Goal: Task Accomplishment & Management: Use online tool/utility

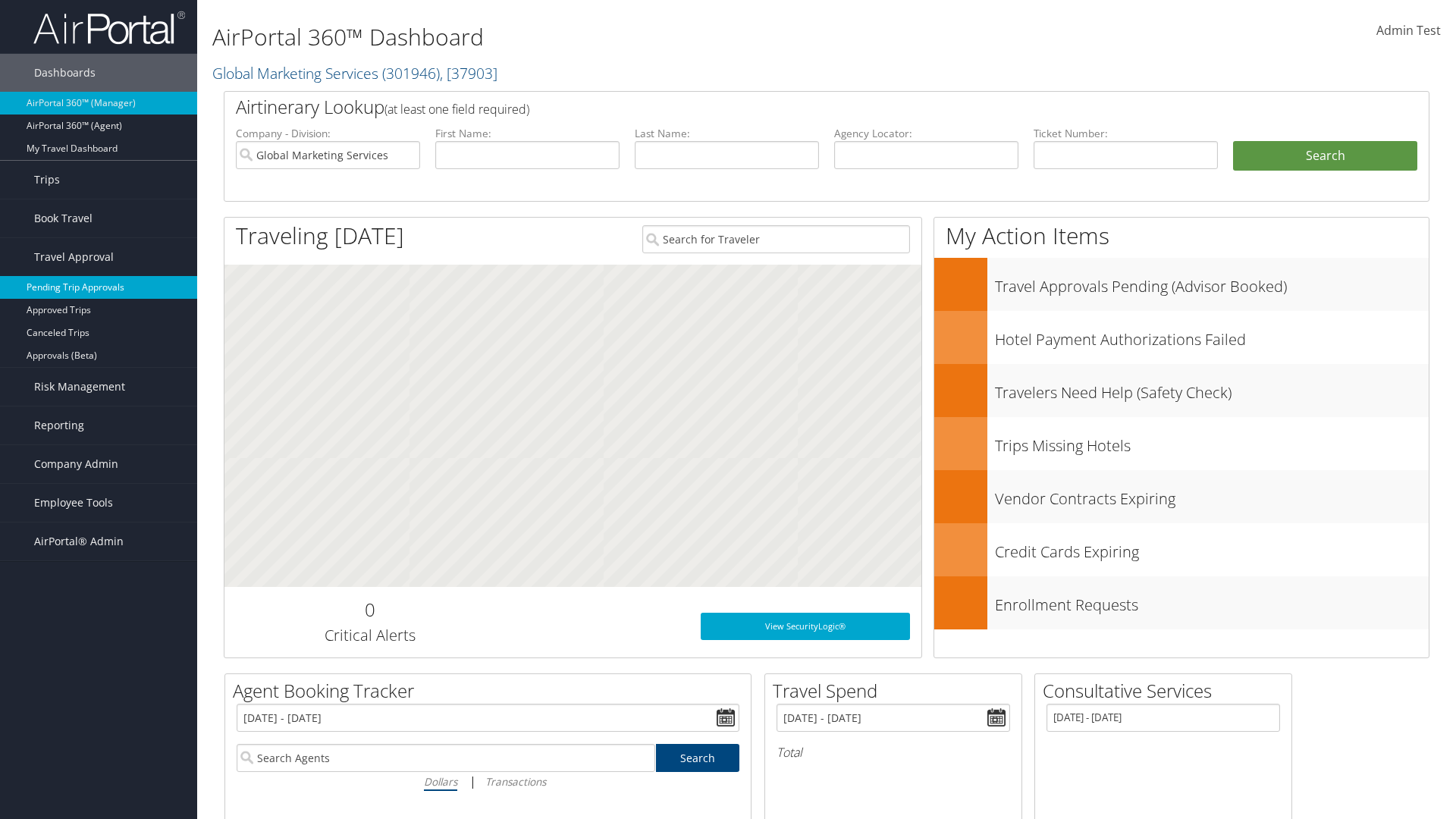
click at [98, 287] on link "Pending Trip Approvals" at bounding box center [98, 287] width 197 height 23
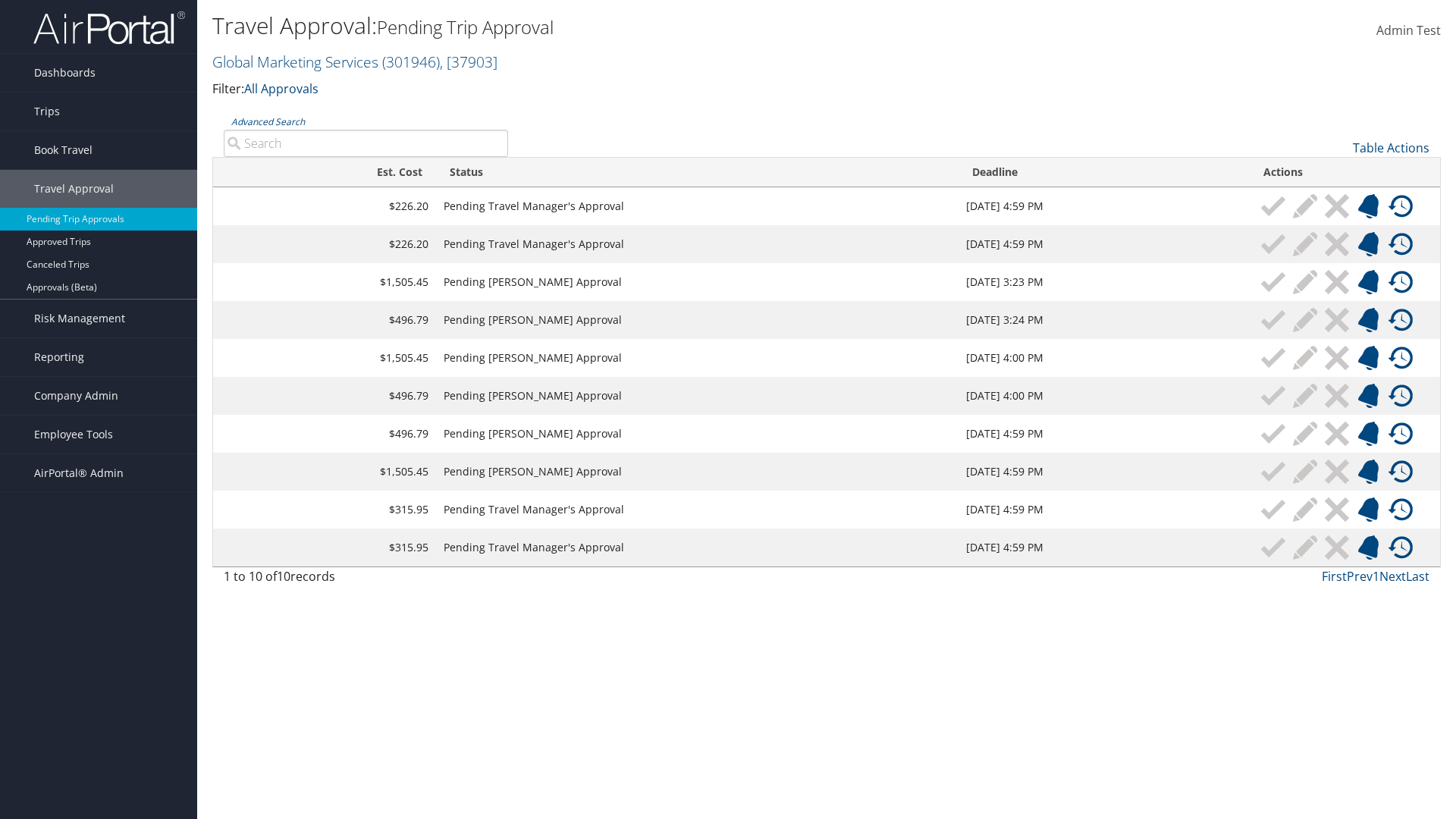
click at [267, 122] on link "Advanced Search" at bounding box center [268, 122] width 73 height 13
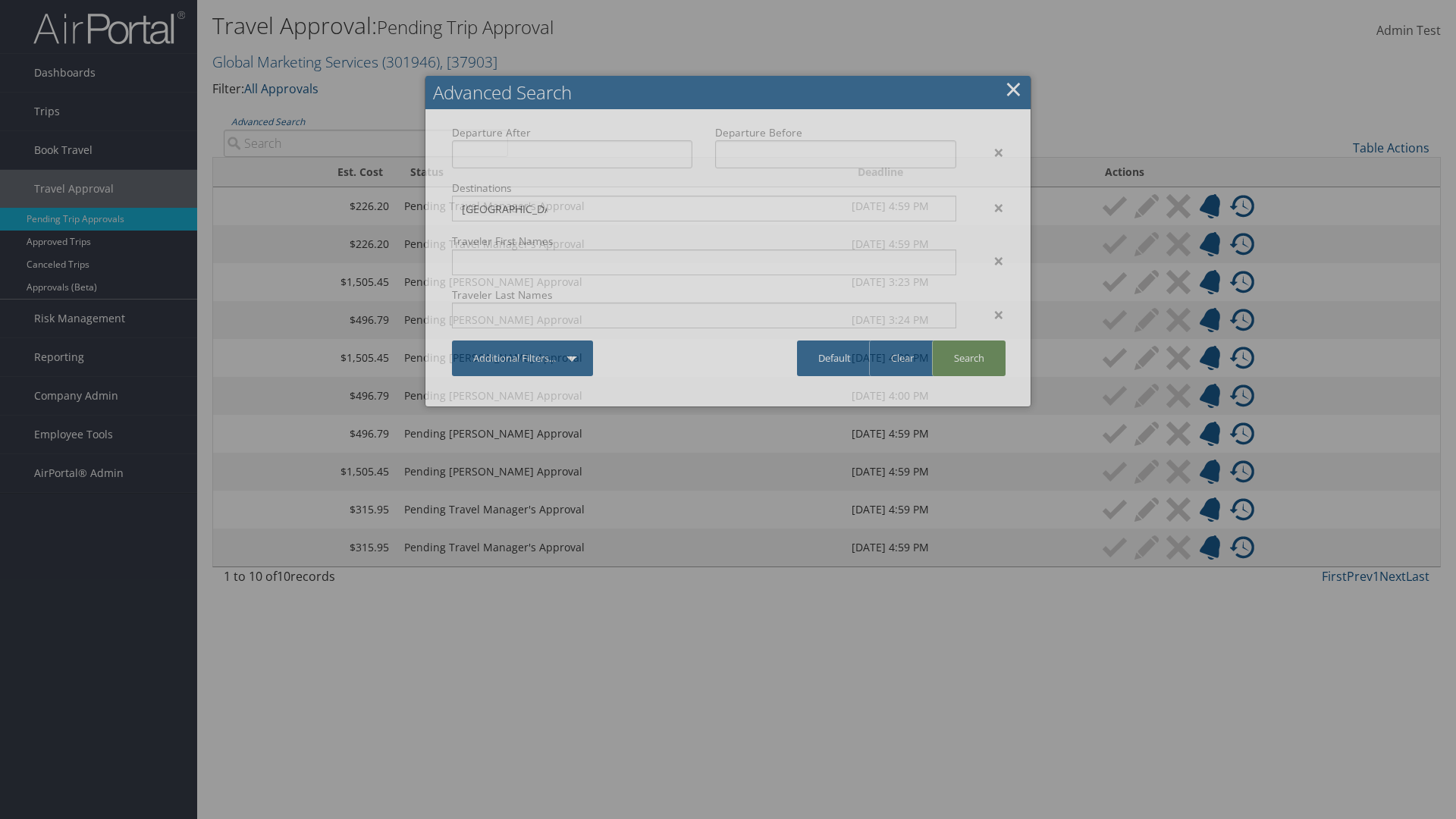
type input "Long Beach"
click at [968, 358] on link "Search" at bounding box center [969, 358] width 73 height 36
type input "Long Beach"
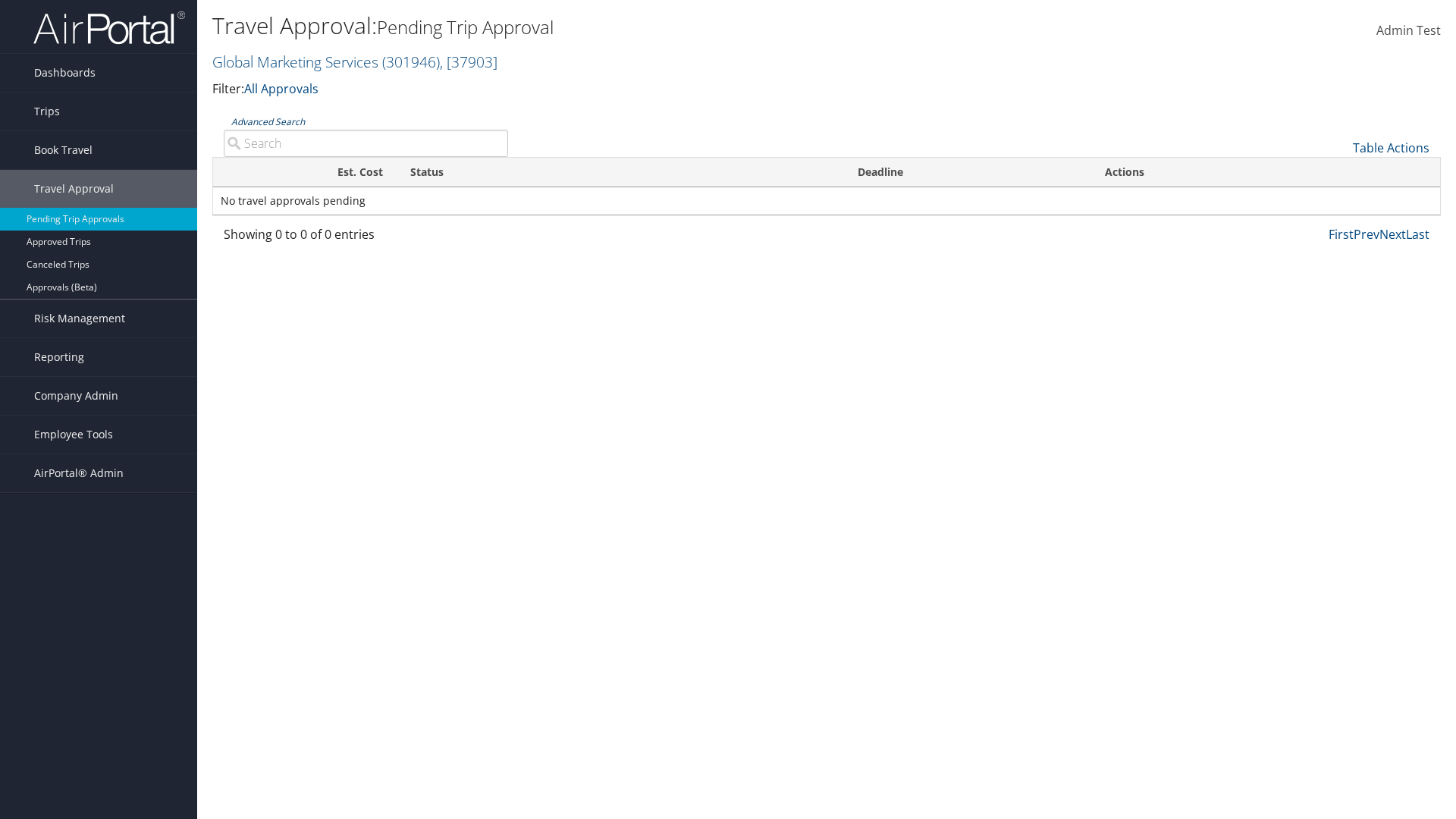
click at [267, 122] on link "Advanced Search" at bounding box center [268, 122] width 73 height 13
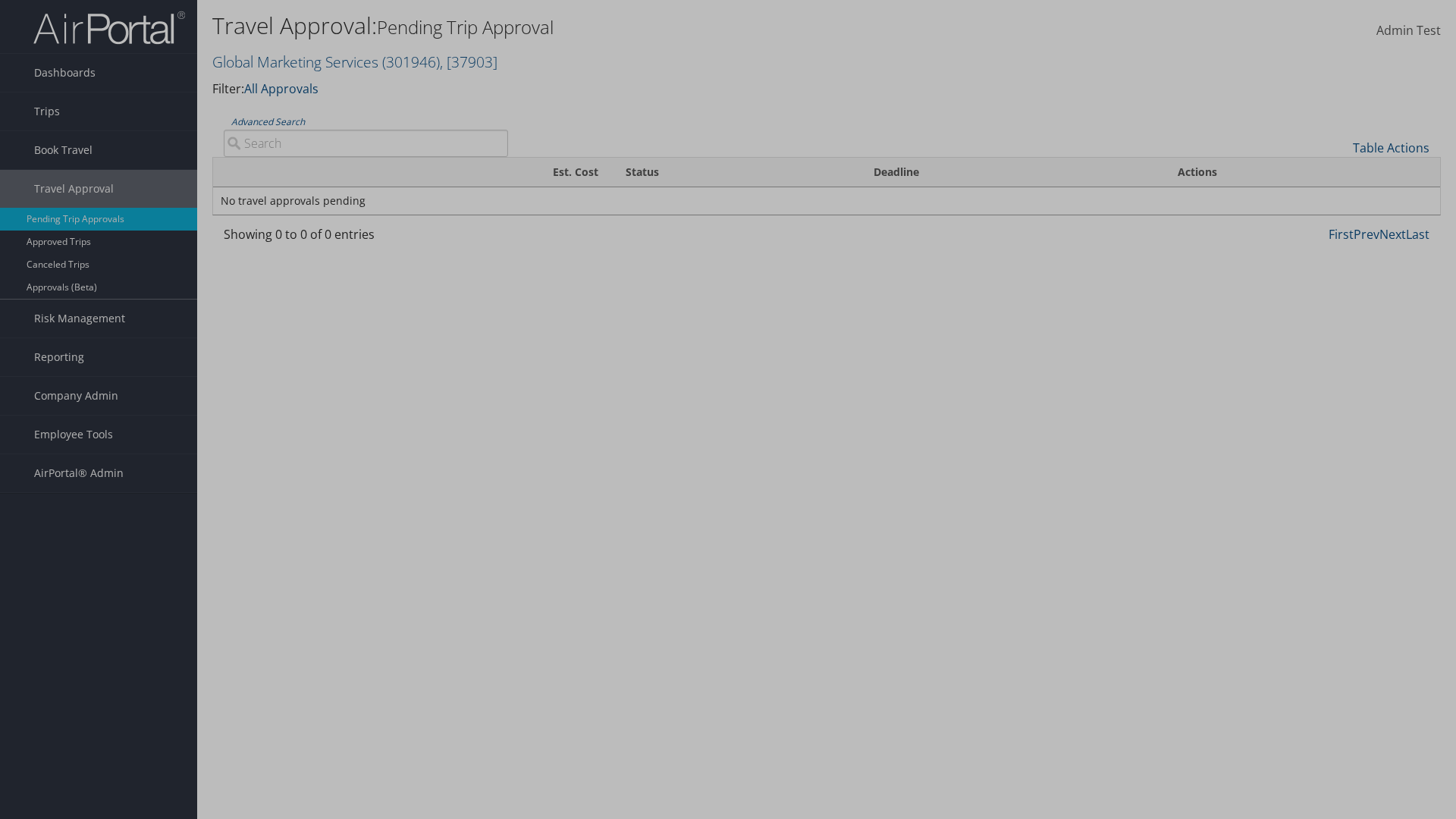
click at [0, 0] on link "Clear" at bounding box center [0, 0] width 0 height 0
click at [0, 0] on link "×" at bounding box center [0, 0] width 0 height 0
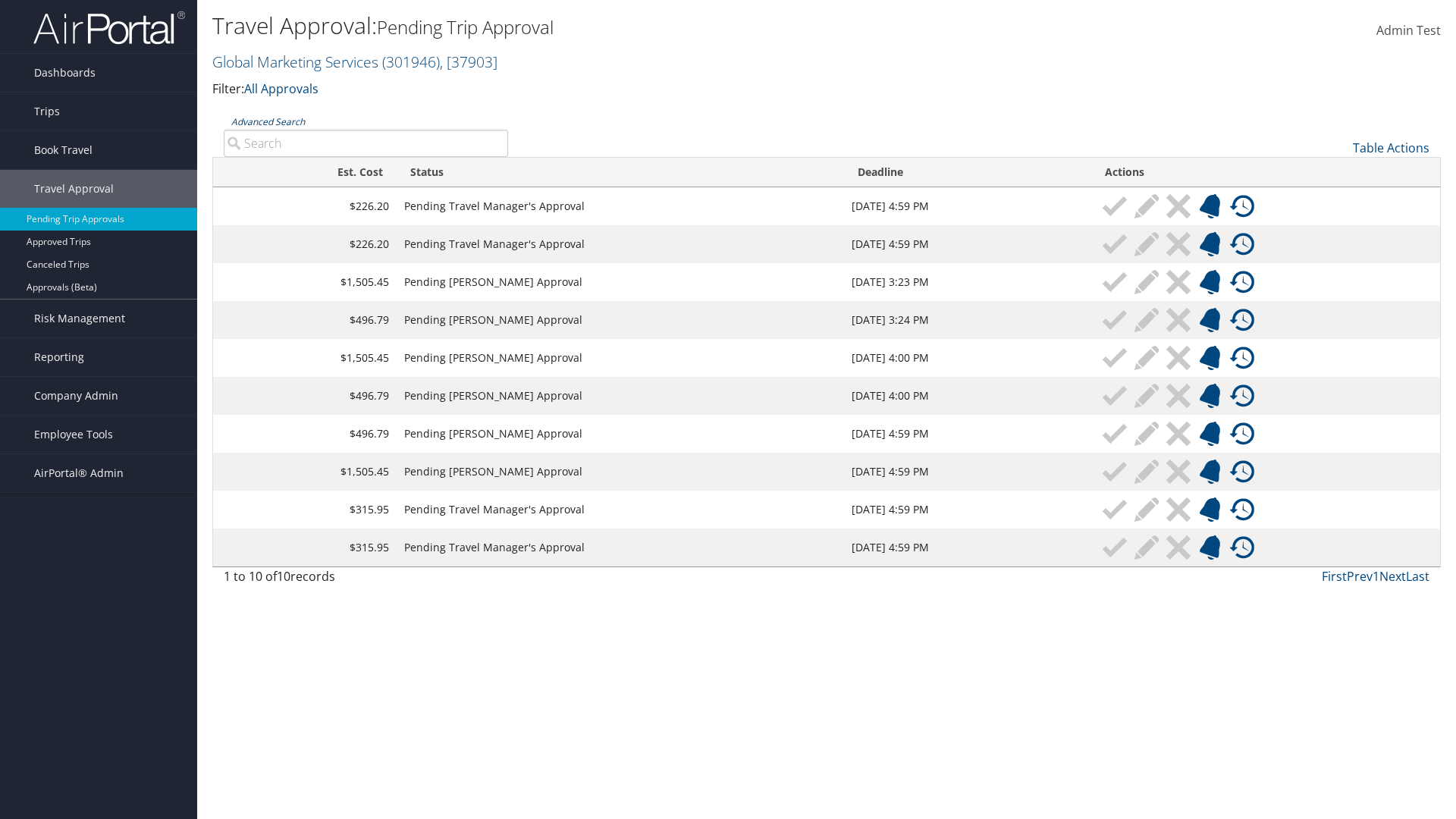
click at [267, 122] on link "Advanced Search" at bounding box center [268, 122] width 73 height 13
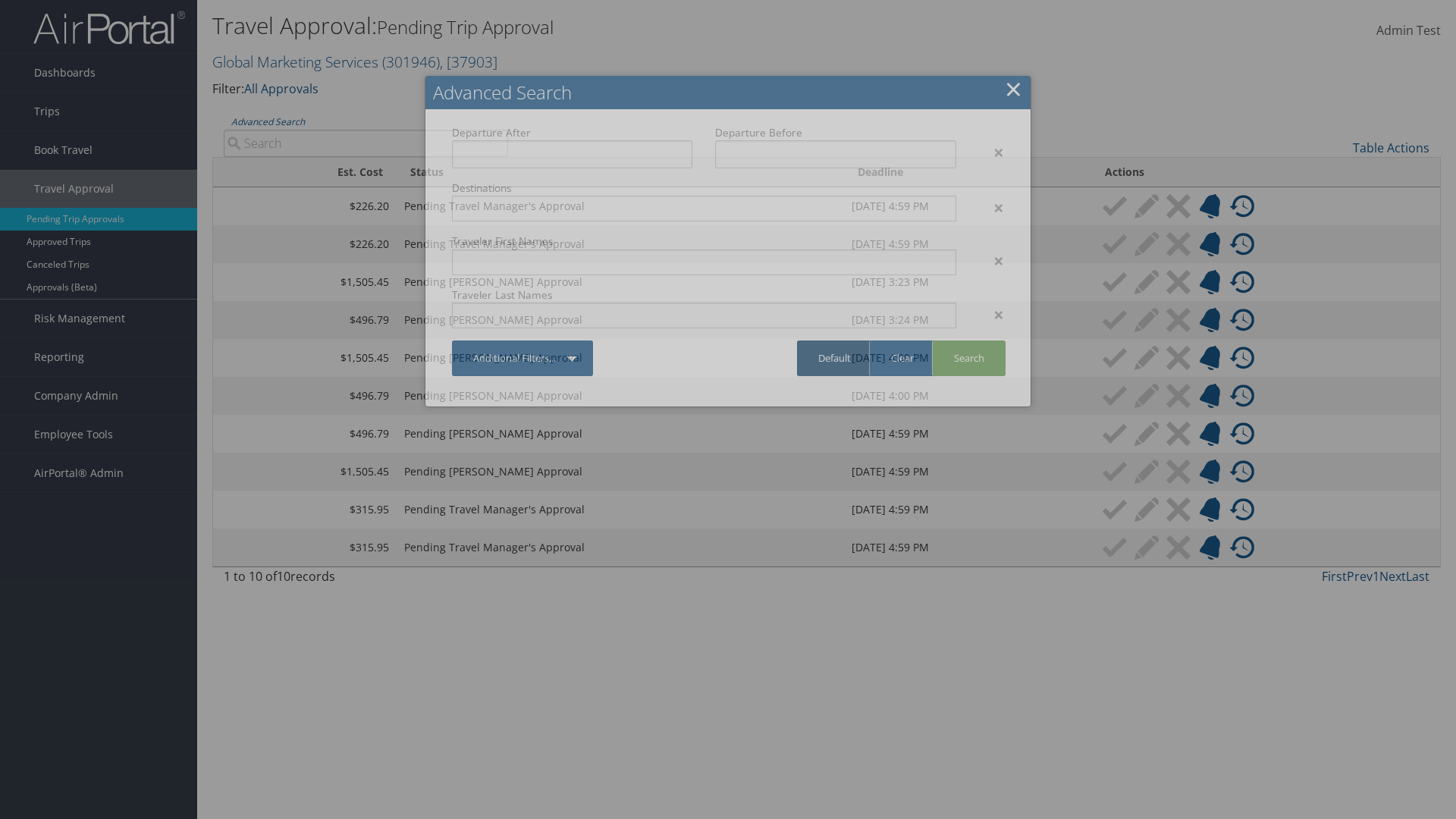
click at [834, 358] on link "Default" at bounding box center [834, 358] width 75 height 36
